Goal: Go to known website: Access a specific website the user already knows

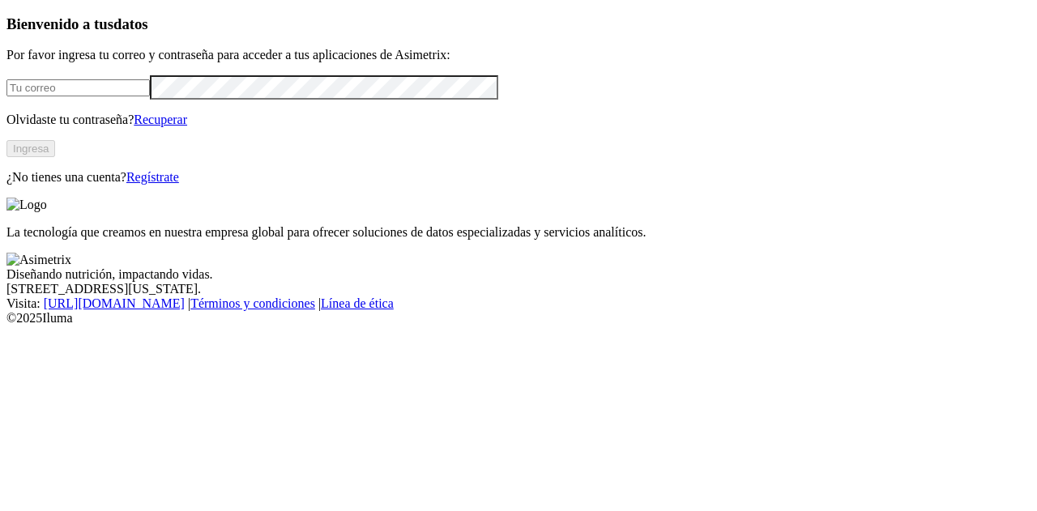
type input "[EMAIL_ADDRESS][DOMAIN_NAME]"
click at [55, 157] on button "Ingresa" at bounding box center [30, 148] width 49 height 17
